Goal: Transaction & Acquisition: Purchase product/service

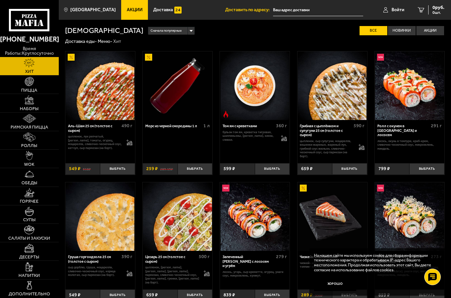
click at [29, 104] on img at bounding box center [29, 100] width 9 height 9
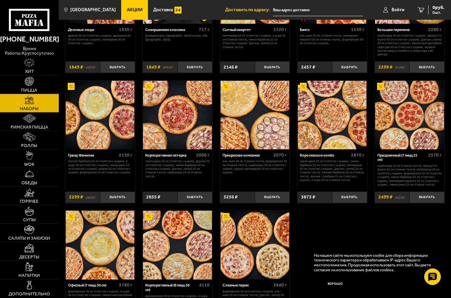
scroll to position [580, 0]
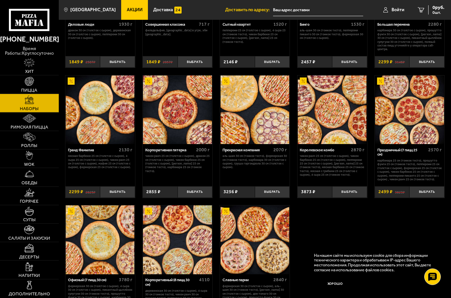
click at [350, 125] on img at bounding box center [332, 110] width 69 height 69
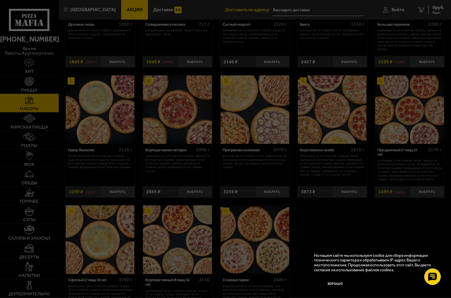
scroll to position [0, 0]
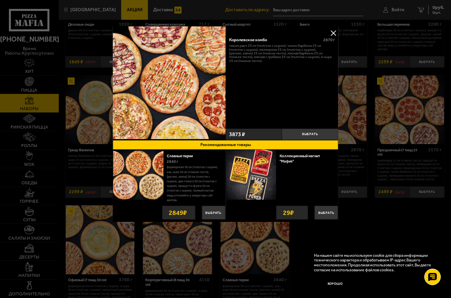
click at [333, 32] on button at bounding box center [333, 33] width 10 height 10
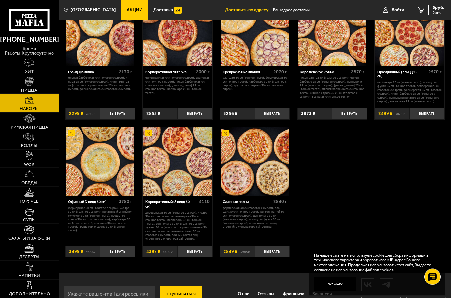
scroll to position [659, 0]
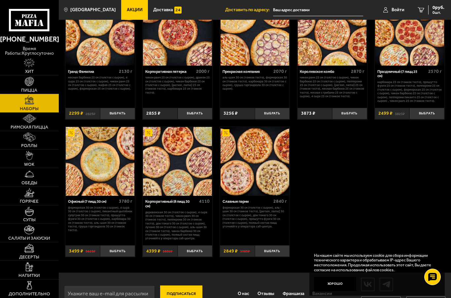
click at [188, 165] on img at bounding box center [177, 161] width 69 height 69
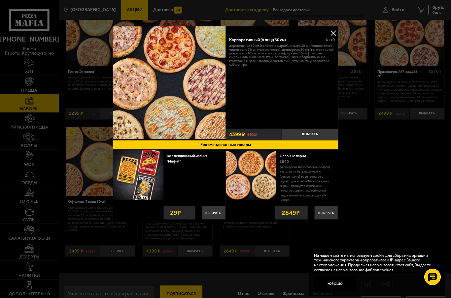
click at [199, 112] on img at bounding box center [169, 82] width 113 height 113
click at [334, 31] on button at bounding box center [333, 33] width 10 height 10
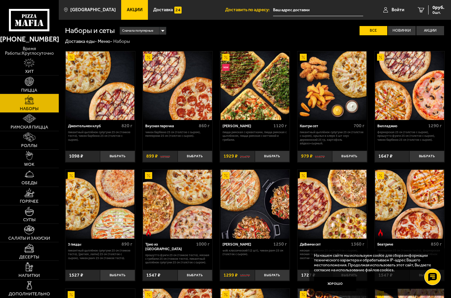
click at [266, 98] on img at bounding box center [255, 85] width 69 height 69
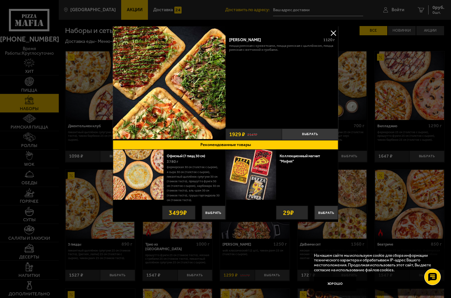
click at [203, 106] on img at bounding box center [169, 82] width 113 height 113
click at [28, 119] on div at bounding box center [225, 149] width 451 height 298
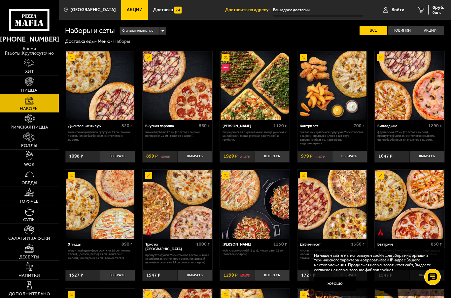
click at [27, 122] on img at bounding box center [29, 118] width 13 height 9
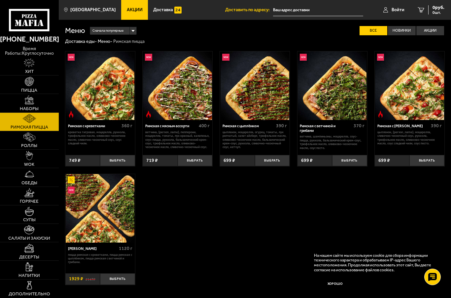
click at [199, 96] on img at bounding box center [177, 85] width 69 height 69
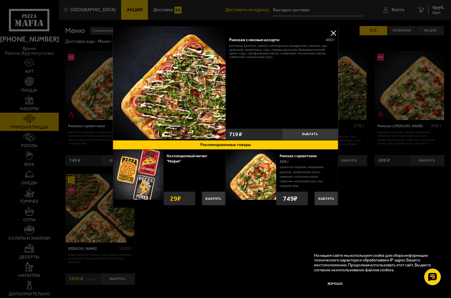
click at [198, 93] on img at bounding box center [169, 82] width 113 height 113
click at [209, 105] on img at bounding box center [169, 82] width 113 height 113
click at [334, 29] on button at bounding box center [333, 33] width 10 height 10
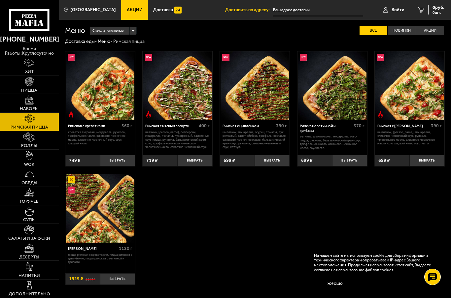
click at [271, 85] on img at bounding box center [255, 85] width 69 height 69
click at [268, 85] on img at bounding box center [255, 85] width 69 height 69
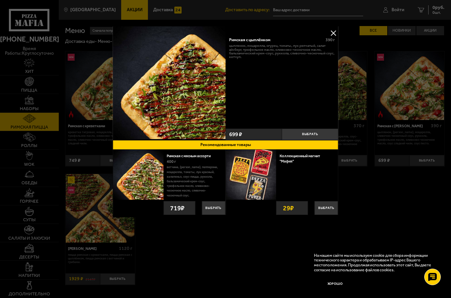
click at [334, 31] on button at bounding box center [333, 33] width 10 height 10
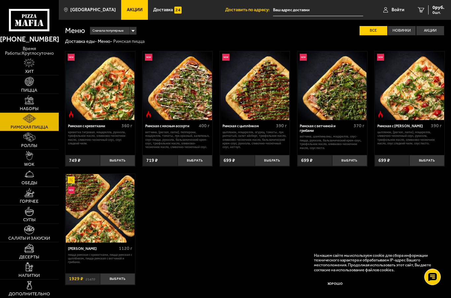
click at [94, 200] on img at bounding box center [100, 208] width 69 height 69
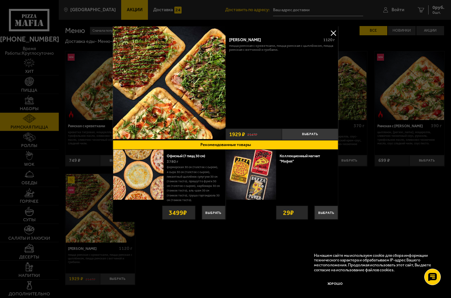
click at [195, 169] on p "Фермерская 30 см (толстое с сыром), 4 сыра 30 см (толстое с сыром), Пикантный ц…" at bounding box center [193, 184] width 53 height 38
click at [153, 172] on img at bounding box center [138, 175] width 51 height 51
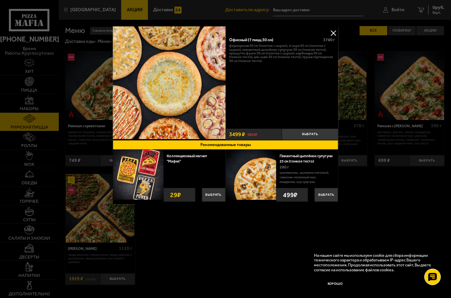
click at [332, 35] on button at bounding box center [333, 33] width 10 height 10
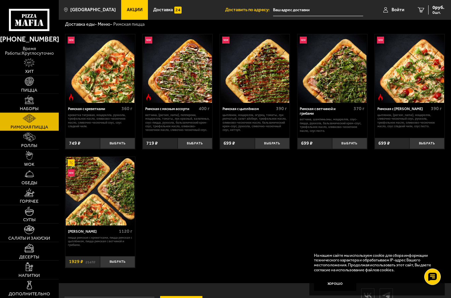
scroll to position [17, 0]
click at [31, 104] on img at bounding box center [29, 100] width 9 height 9
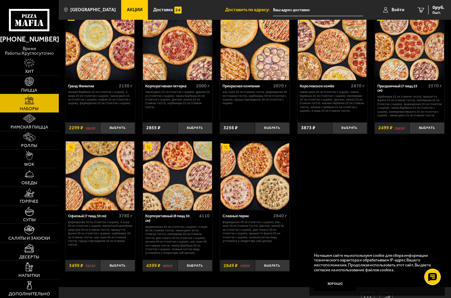
scroll to position [644, 0]
